Goal: Transaction & Acquisition: Download file/media

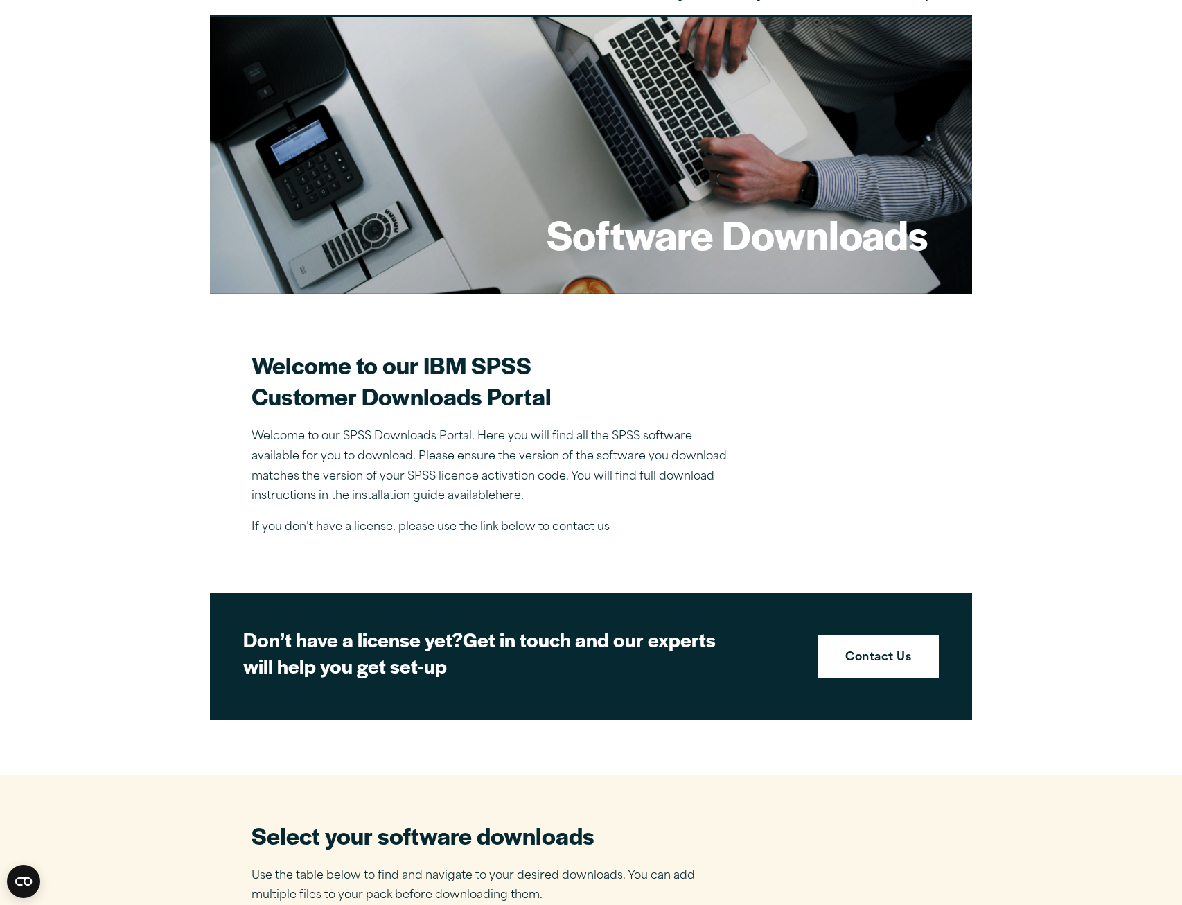
scroll to position [69, 0]
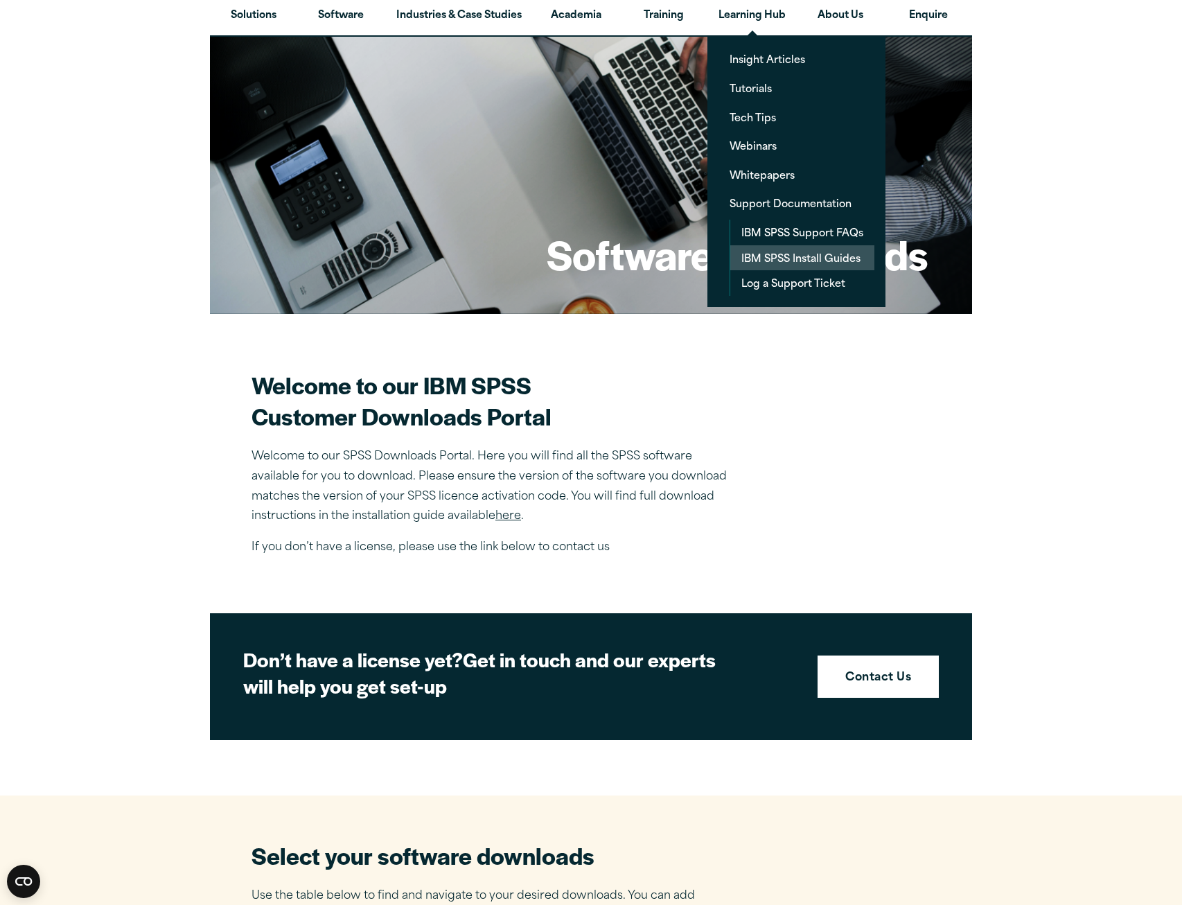
click at [788, 246] on link "IBM SPSS Install Guides" at bounding box center [802, 258] width 144 height 26
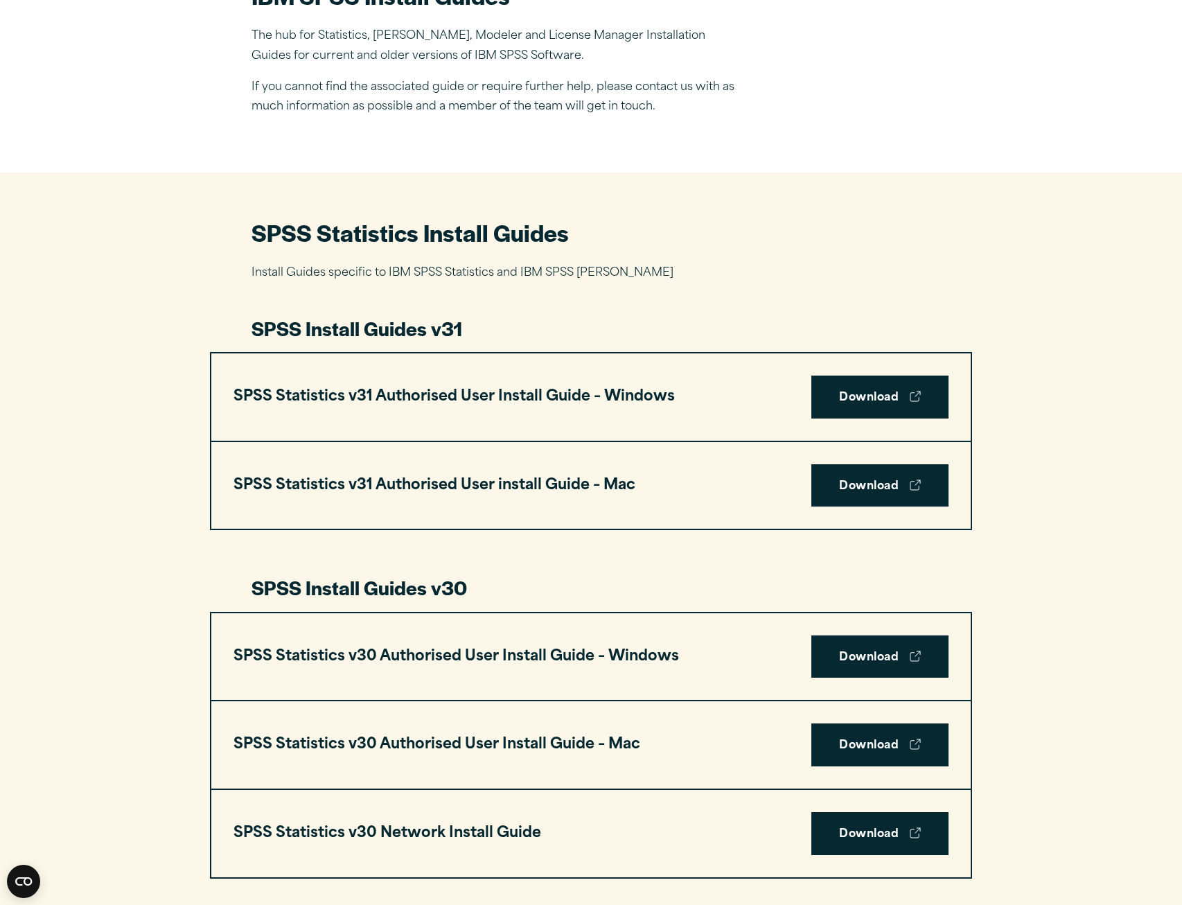
scroll to position [624, 0]
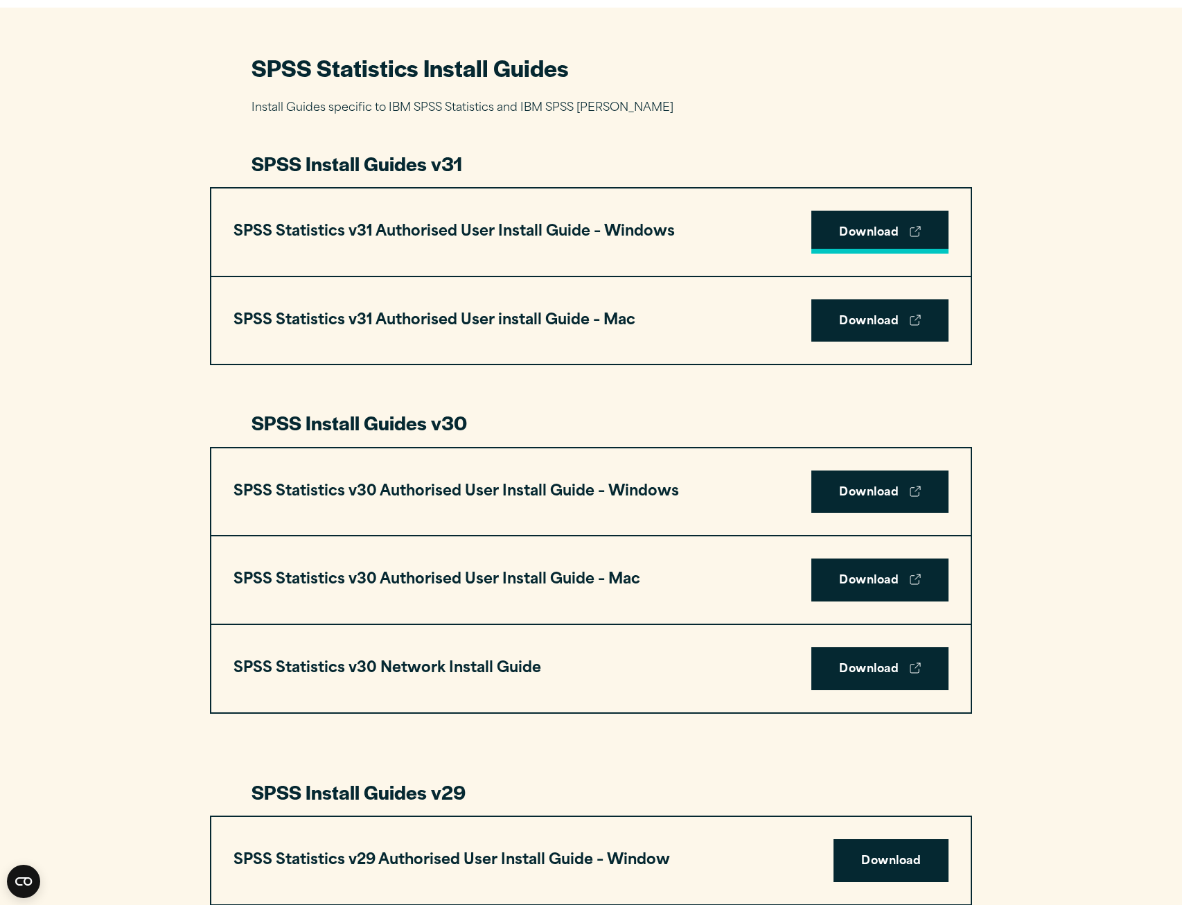
click at [870, 220] on link "Download" at bounding box center [880, 232] width 137 height 43
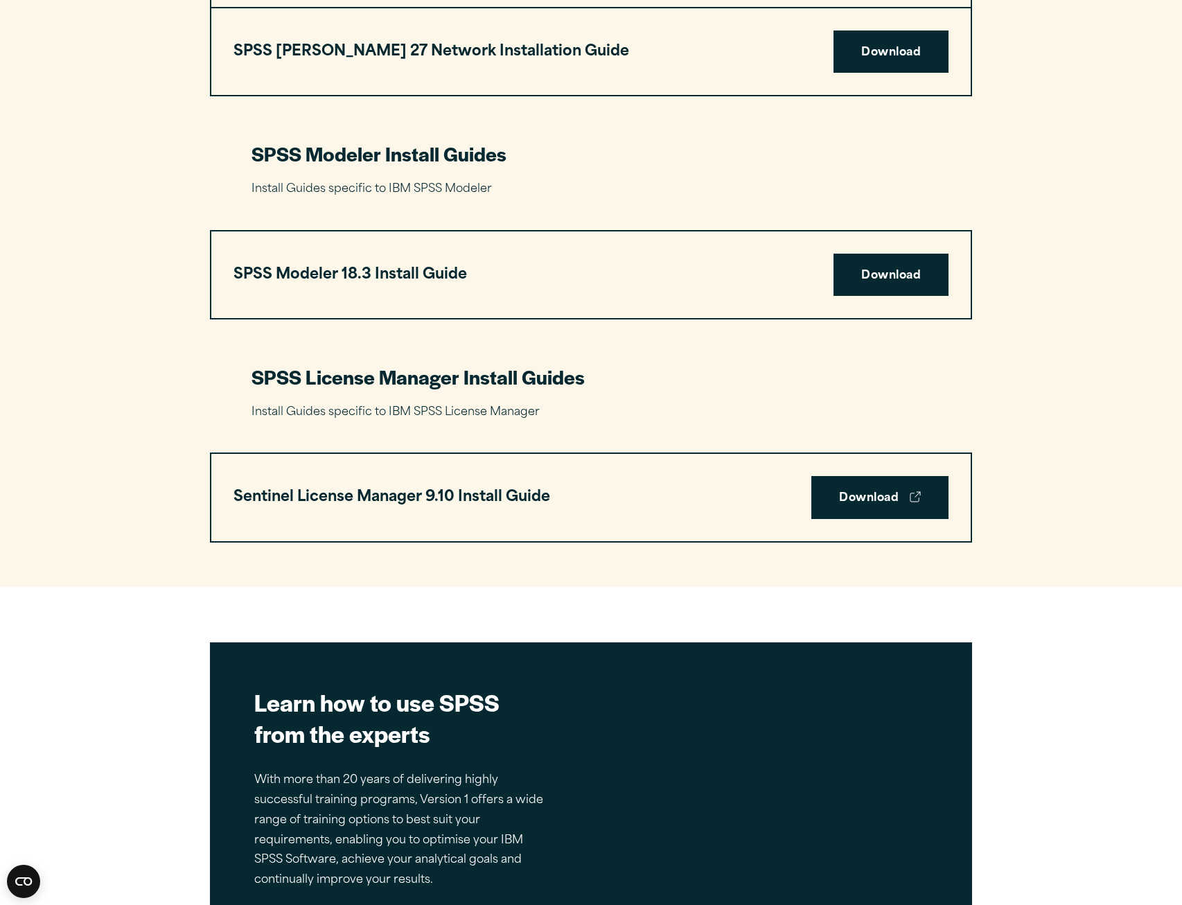
scroll to position [2772, 0]
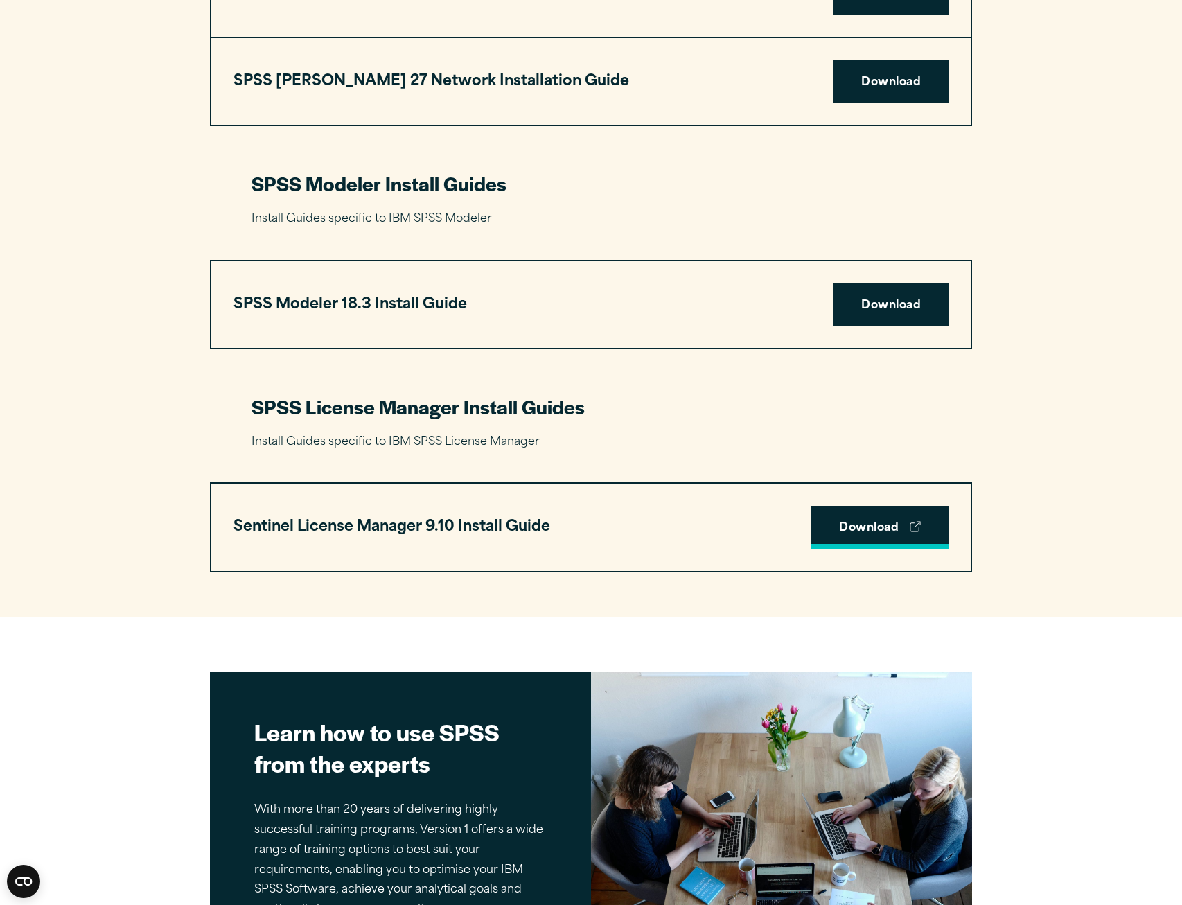
click at [877, 529] on link "Download" at bounding box center [880, 527] width 137 height 43
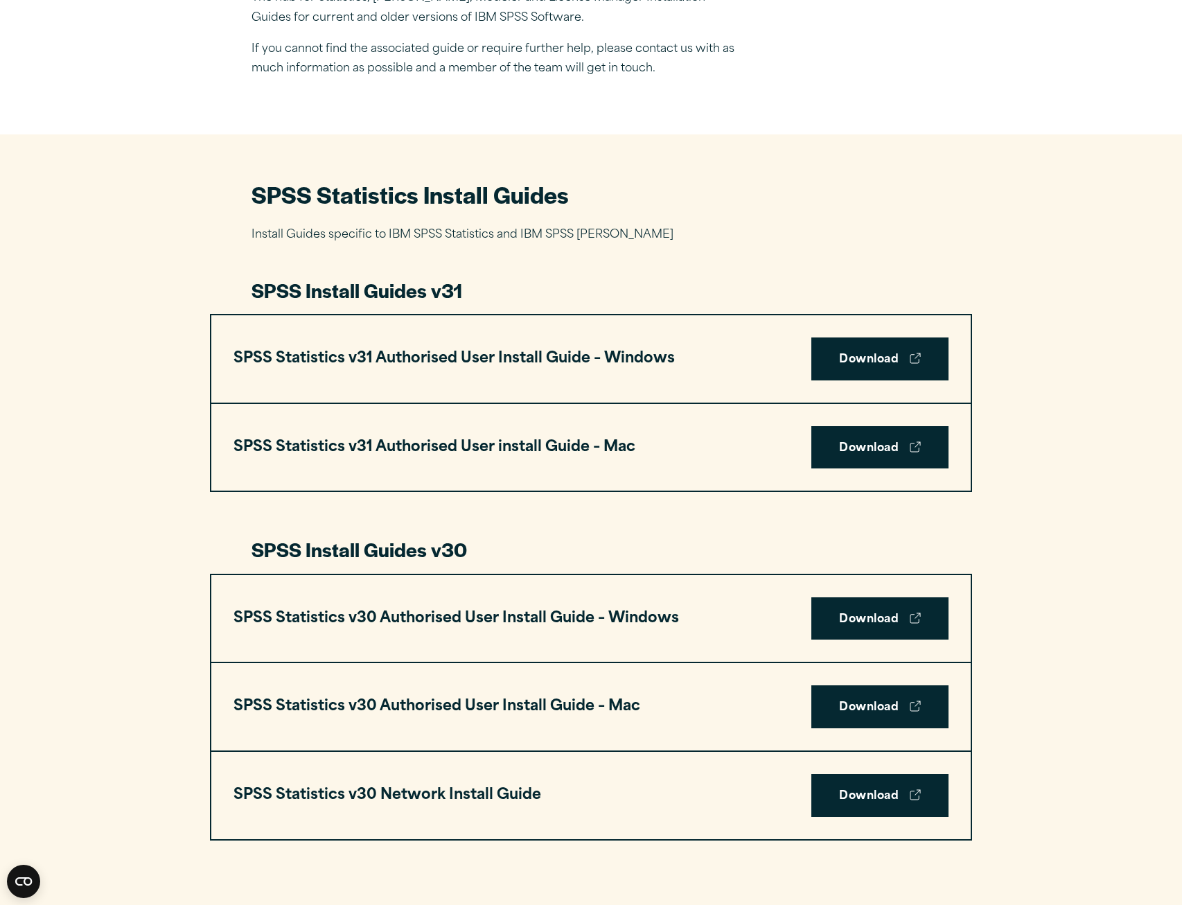
scroll to position [277, 0]
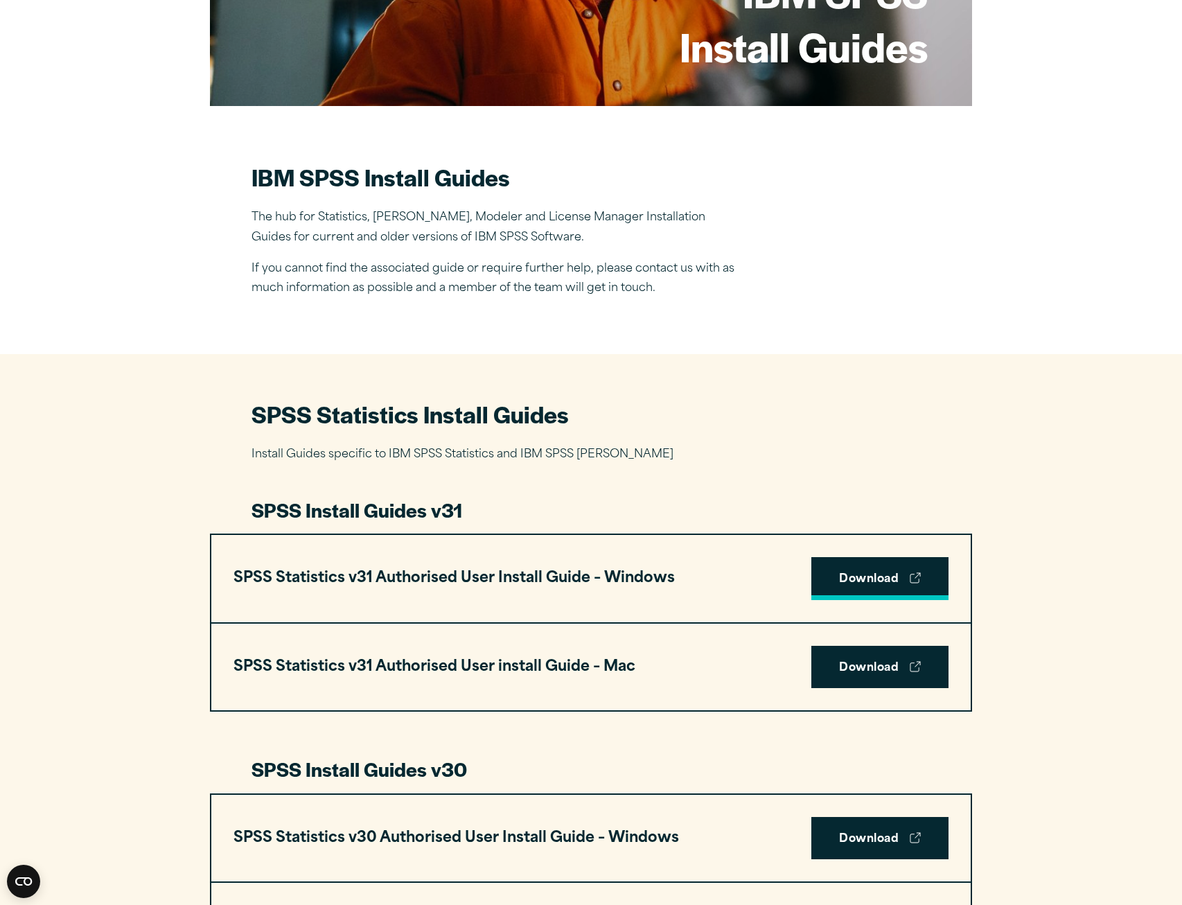
click at [877, 592] on link "Download" at bounding box center [880, 578] width 137 height 43
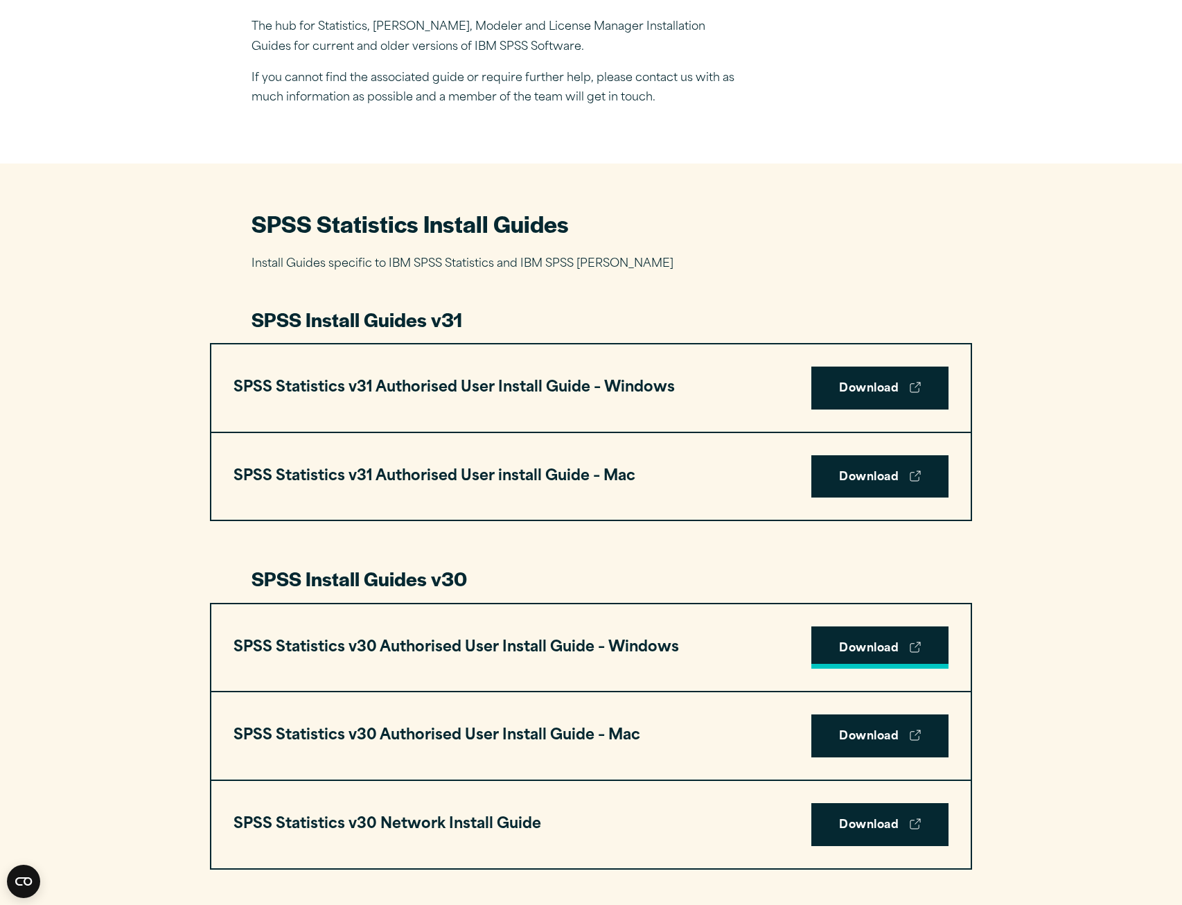
scroll to position [554, 0]
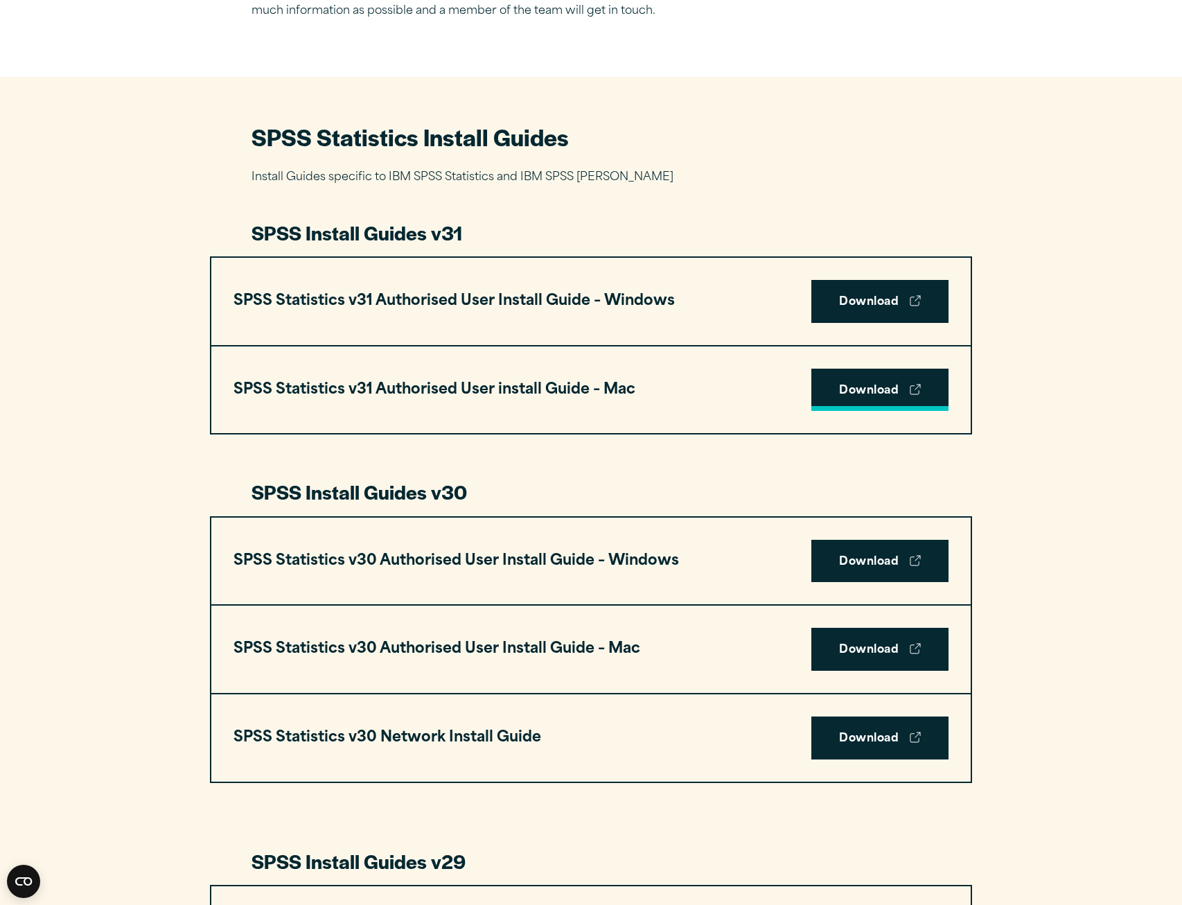
click at [849, 399] on link "Download" at bounding box center [880, 390] width 137 height 43
